Goal: Task Accomplishment & Management: Manage account settings

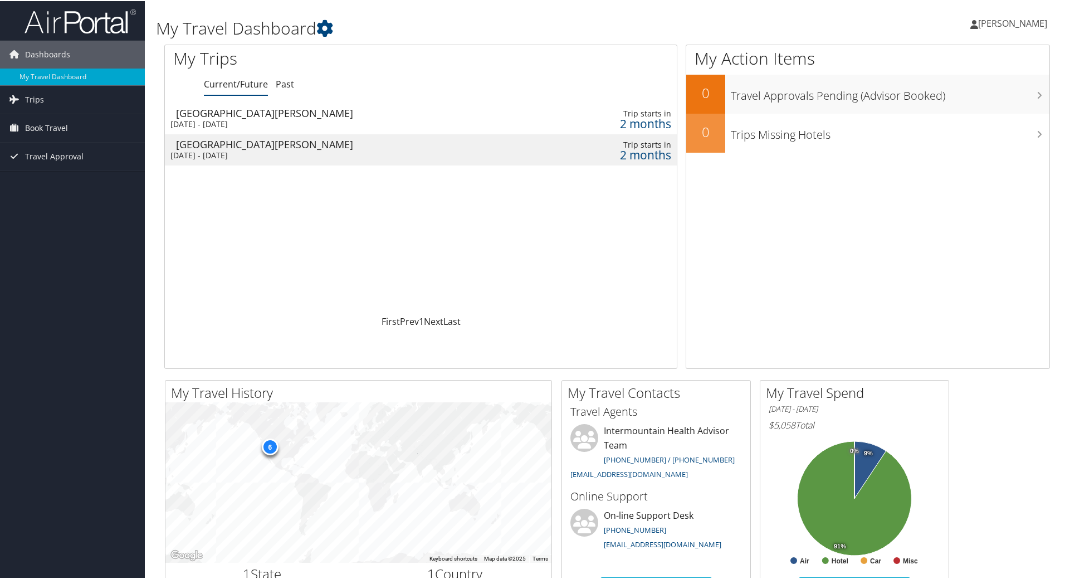
click at [680, 266] on div "My Trips Current/Future Past Loading... San Jose Cabo Wed 3 Dec 2025 - Sun 7 De…" at bounding box center [424, 205] width 521 height 324
click at [60, 96] on link "Trips" at bounding box center [72, 99] width 145 height 28
click at [49, 123] on link "Current/Future Trips" at bounding box center [72, 120] width 145 height 17
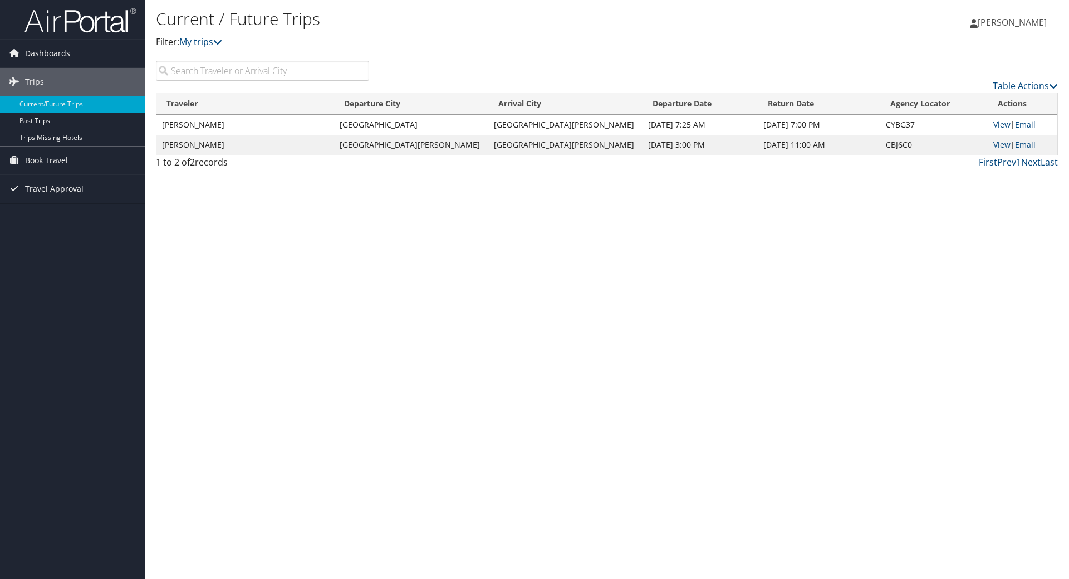
click at [379, 144] on td "[GEOGRAPHIC_DATA][PERSON_NAME]" at bounding box center [411, 145] width 154 height 20
click at [993, 145] on link "View" at bounding box center [1001, 144] width 17 height 11
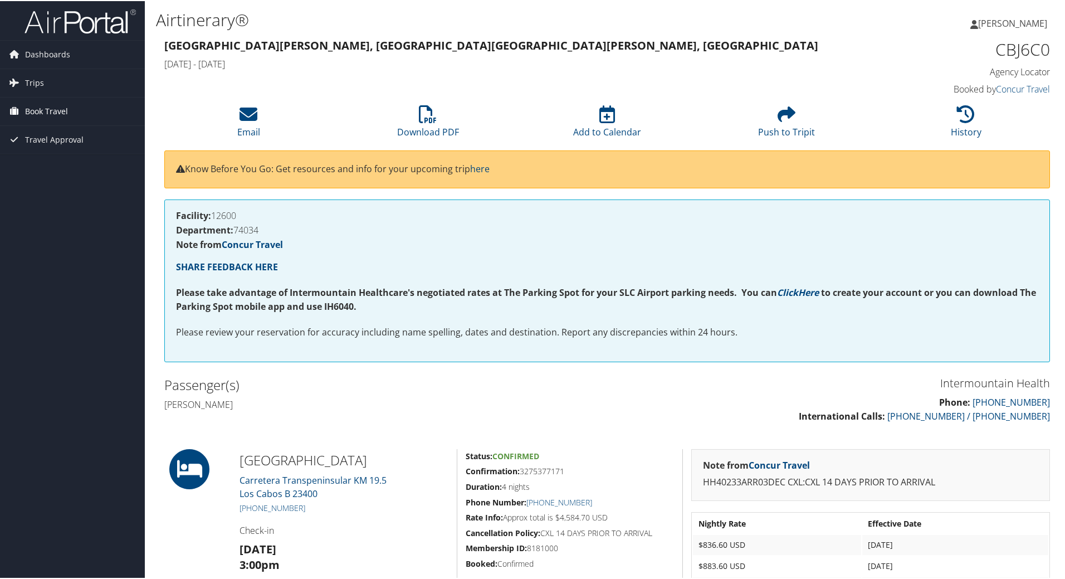
click at [37, 115] on span "Book Travel" at bounding box center [46, 110] width 43 height 28
click at [61, 167] on link "Book/Manage Online Trips" at bounding box center [72, 166] width 145 height 17
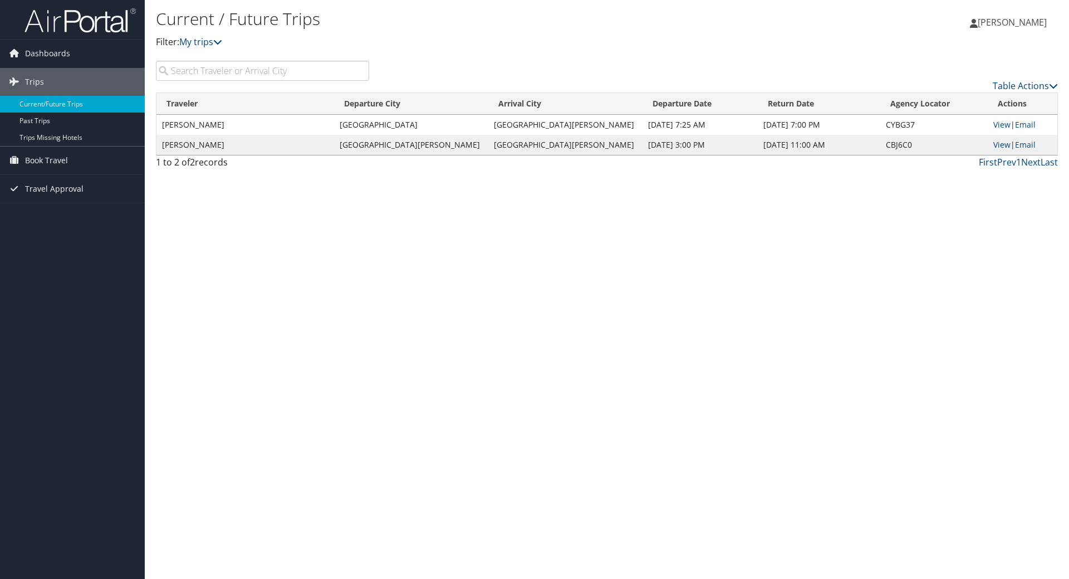
click at [596, 251] on div "Current / Future Trips Filter: My trips Nathaniel McCook Nathaniel McCook My Se…" at bounding box center [607, 289] width 924 height 579
click at [57, 163] on span "Book Travel" at bounding box center [46, 160] width 43 height 28
click at [67, 220] on link "Book/Manage Online Trips" at bounding box center [72, 216] width 145 height 17
